Goal: Task Accomplishment & Management: Manage account settings

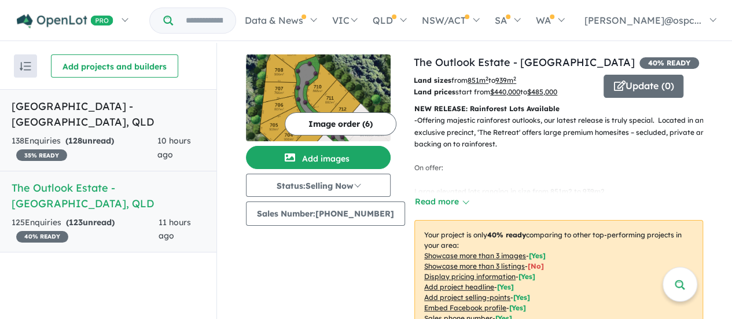
click at [82, 141] on span "128" at bounding box center [75, 140] width 14 height 10
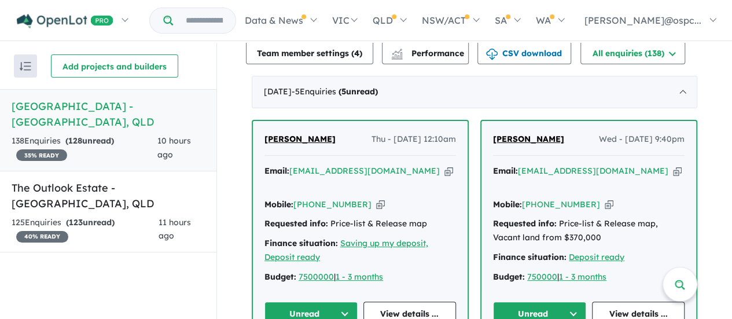
scroll to position [405, 0]
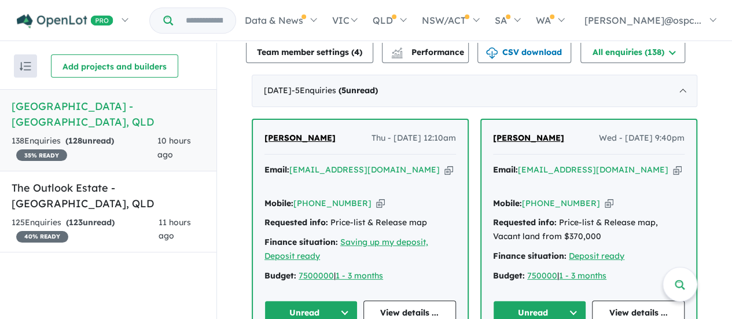
click at [332, 300] on button "Unread" at bounding box center [311, 312] width 93 height 25
click at [323, 300] on button "Unread" at bounding box center [311, 312] width 93 height 25
click at [329, 300] on button "Unread" at bounding box center [311, 312] width 93 height 25
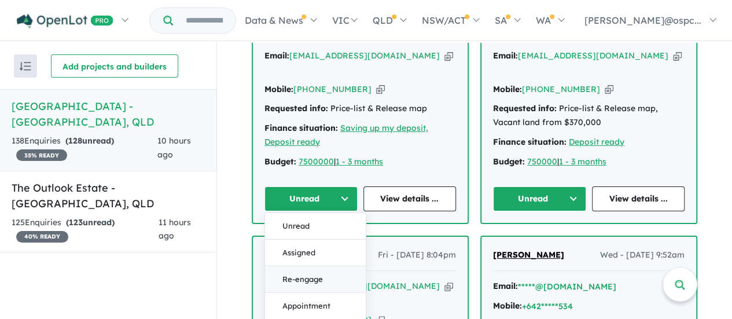
scroll to position [521, 0]
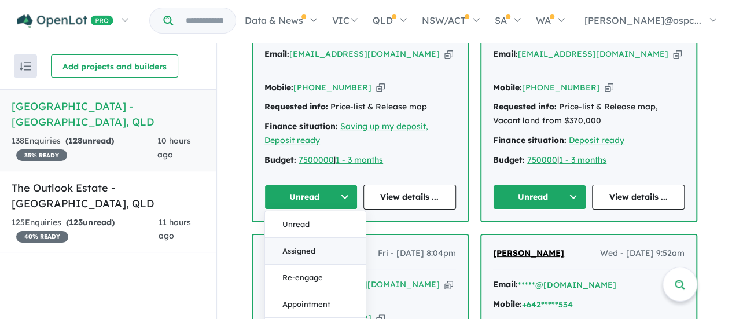
click at [324, 237] on button "Assigned" at bounding box center [315, 250] width 101 height 27
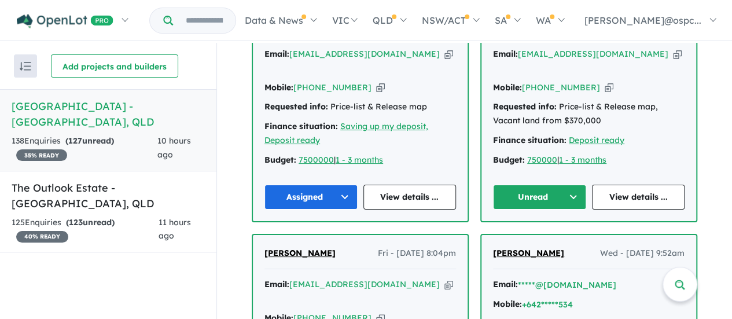
scroll to position [463, 0]
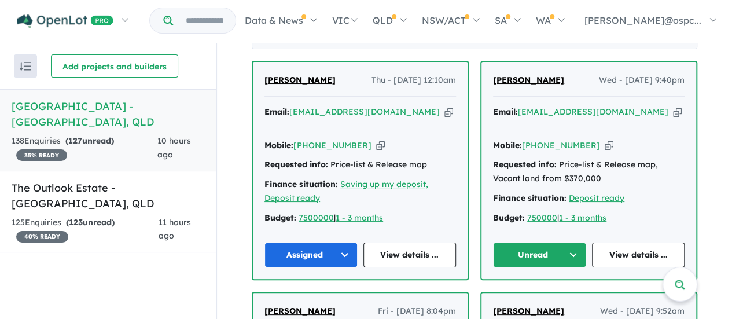
click at [673, 106] on icon "button" at bounding box center [677, 112] width 9 height 12
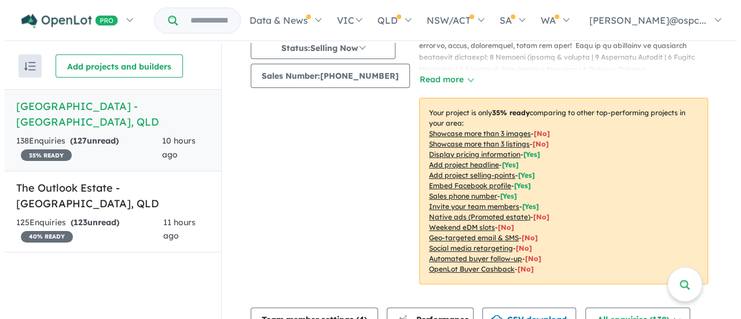
scroll to position [0, 0]
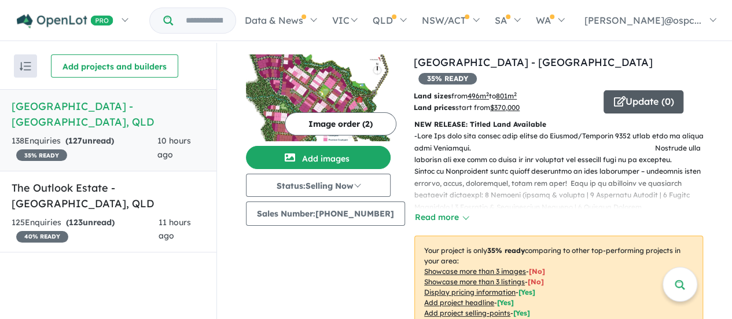
click at [631, 90] on button "Update ( 0 )" at bounding box center [644, 101] width 80 height 23
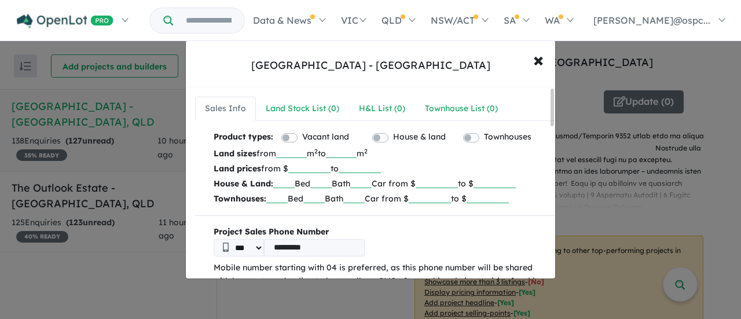
click at [316, 167] on input "******" at bounding box center [309, 168] width 42 height 12
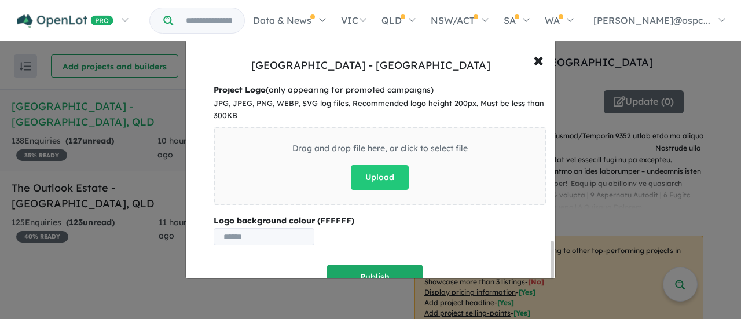
scroll to position [804, 0]
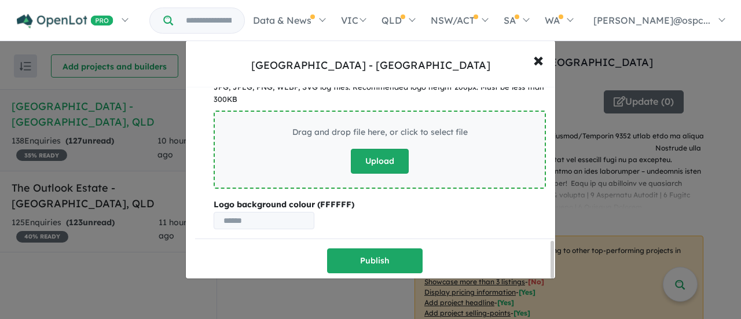
type input "******"
click at [377, 163] on button "Upload" at bounding box center [380, 161] width 58 height 25
